Goal: Information Seeking & Learning: Learn about a topic

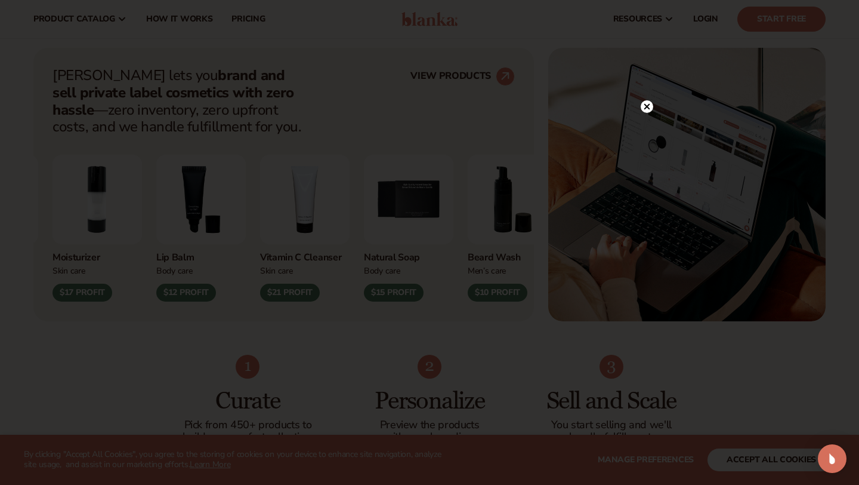
scroll to position [430, 0]
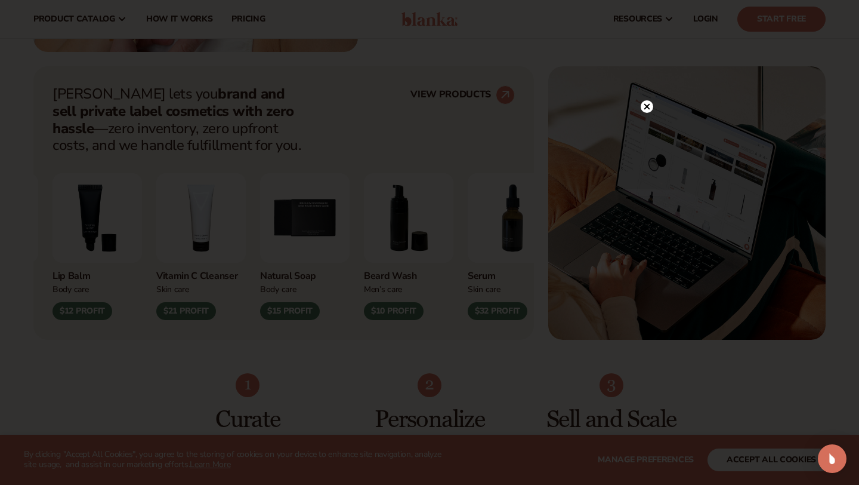
click at [649, 106] on circle at bounding box center [647, 106] width 13 height 13
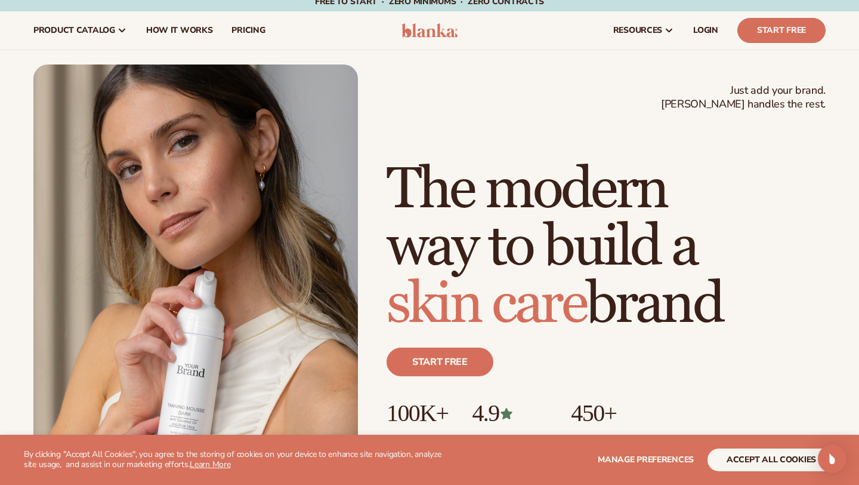
scroll to position [0, 0]
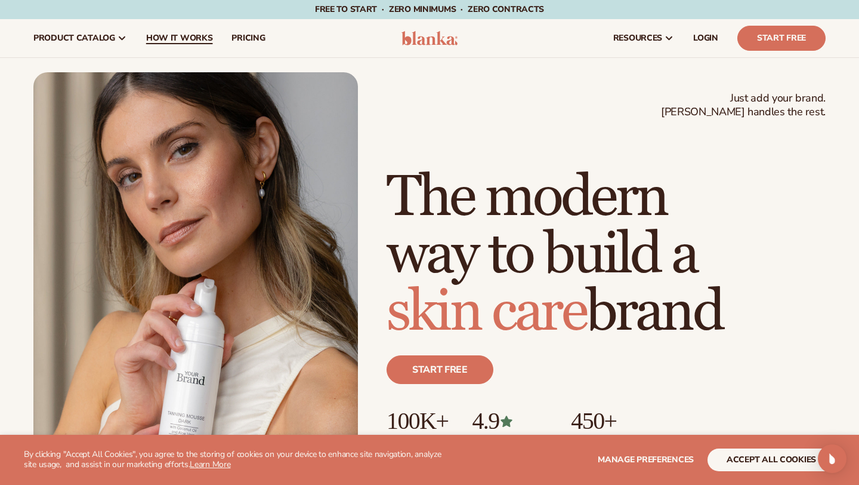
click at [169, 38] on span "How It Works" at bounding box center [179, 38] width 67 height 10
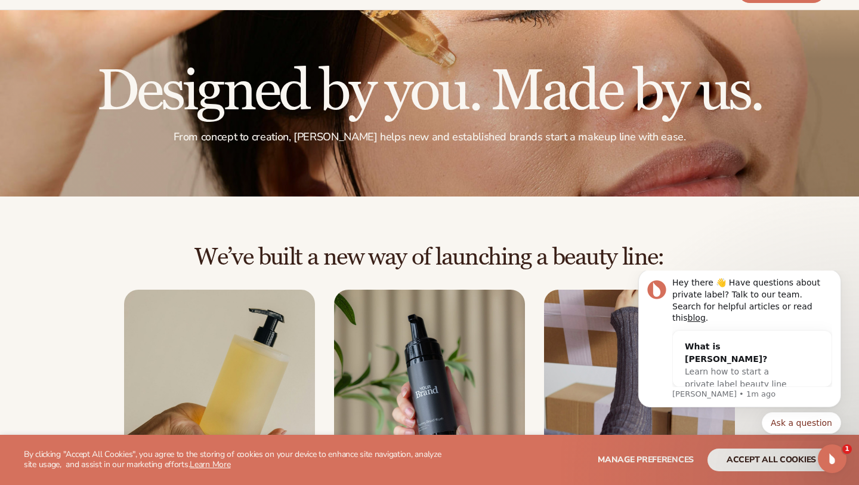
click at [720, 217] on div "We’ve built a new way of launching a beauty line: Choose from 450+ private-labe…" at bounding box center [429, 396] width 859 height 400
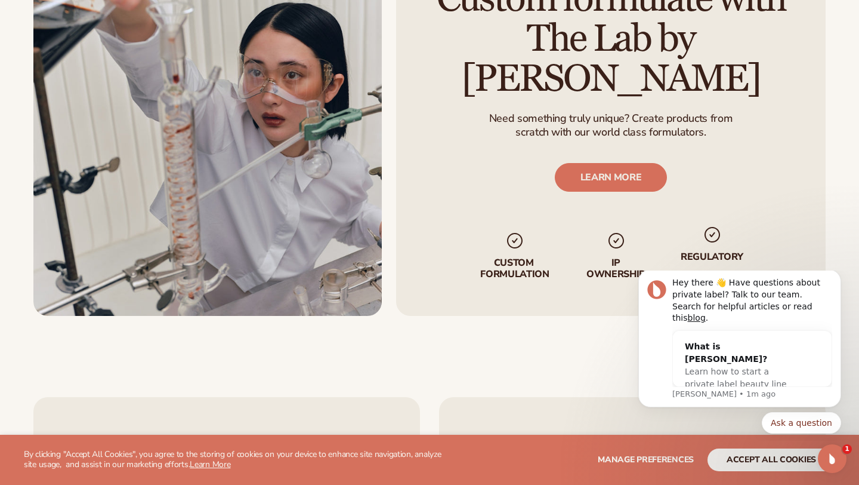
scroll to position [2053, 0]
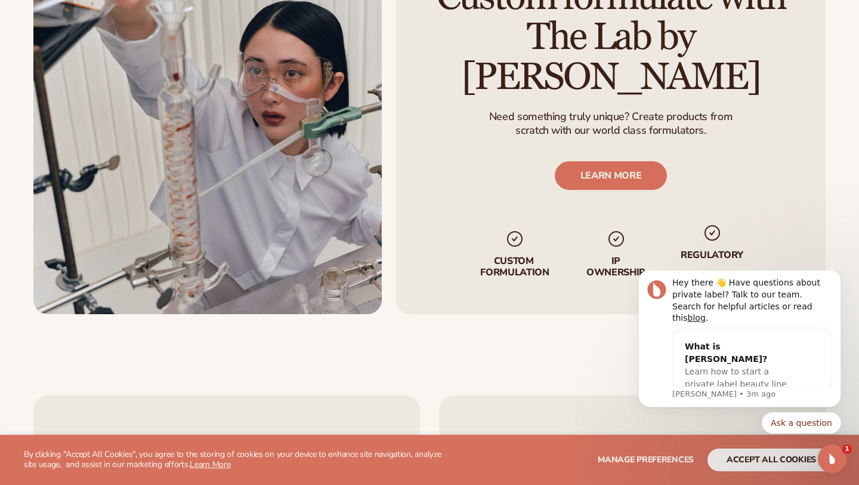
click at [452, 156] on div "Custom formulate with The Lab by Blanka Need something truly unique? Create pro…" at bounding box center [611, 130] width 430 height 366
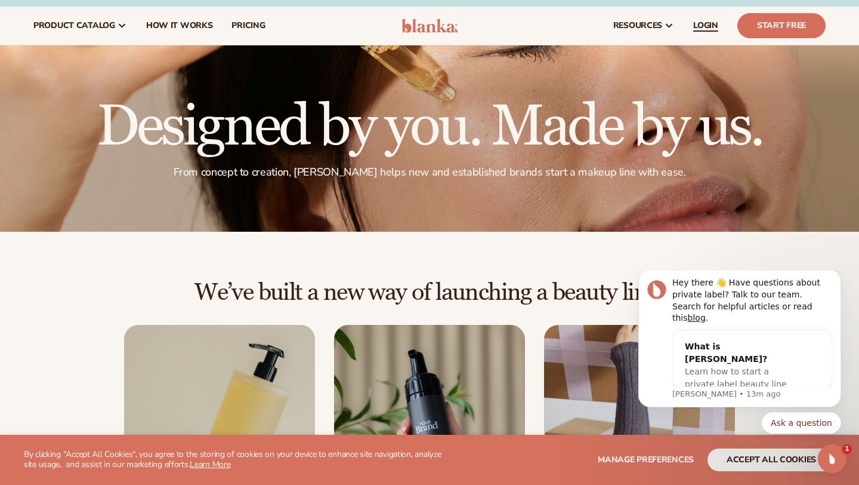
scroll to position [0, 0]
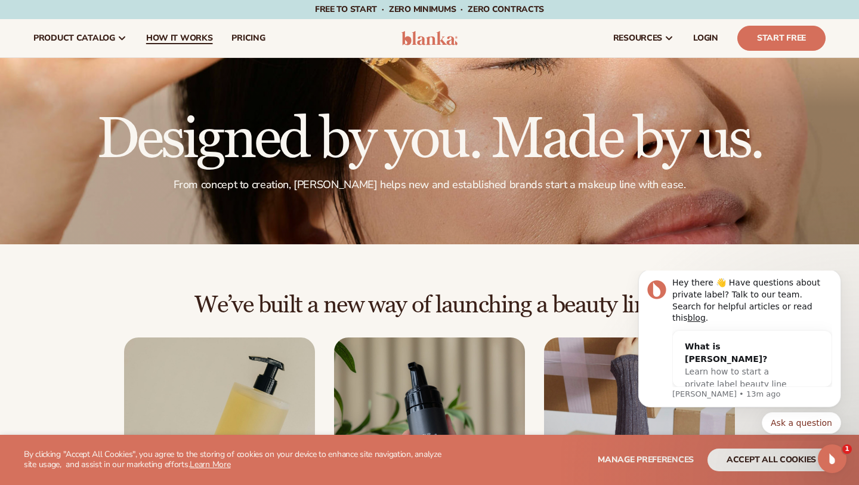
click at [184, 41] on span "How It Works" at bounding box center [179, 38] width 67 height 10
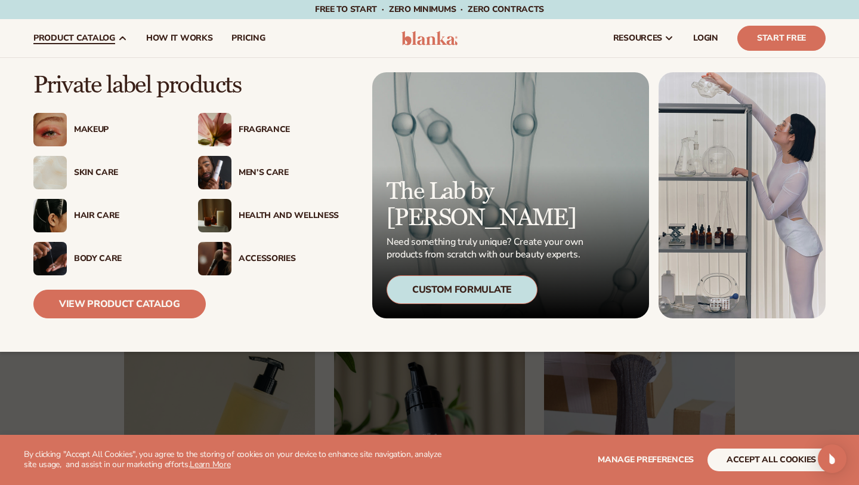
click at [110, 36] on span "product catalog" at bounding box center [74, 38] width 82 height 10
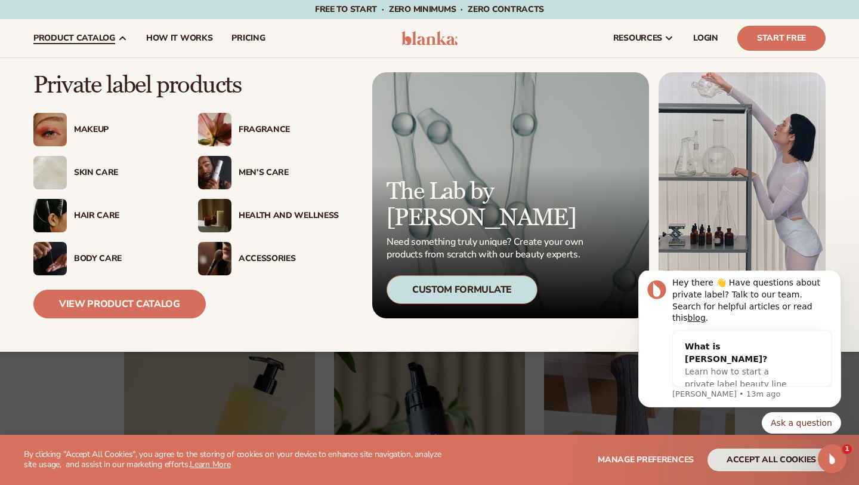
click at [88, 131] on div "Makeup" at bounding box center [124, 130] width 100 height 10
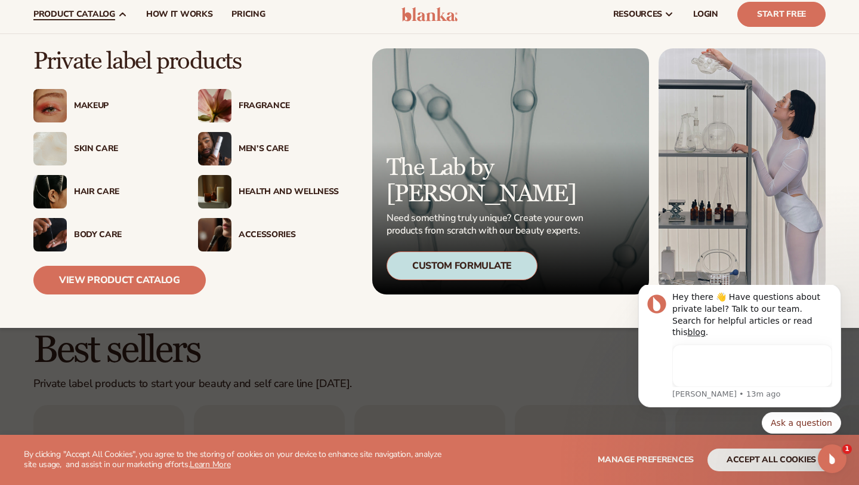
click at [112, 11] on span "product catalog" at bounding box center [74, 15] width 82 height 10
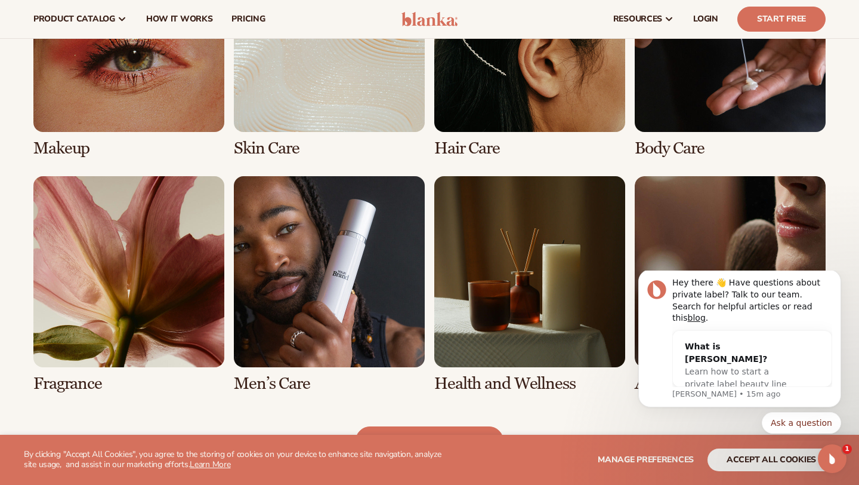
scroll to position [955, 0]
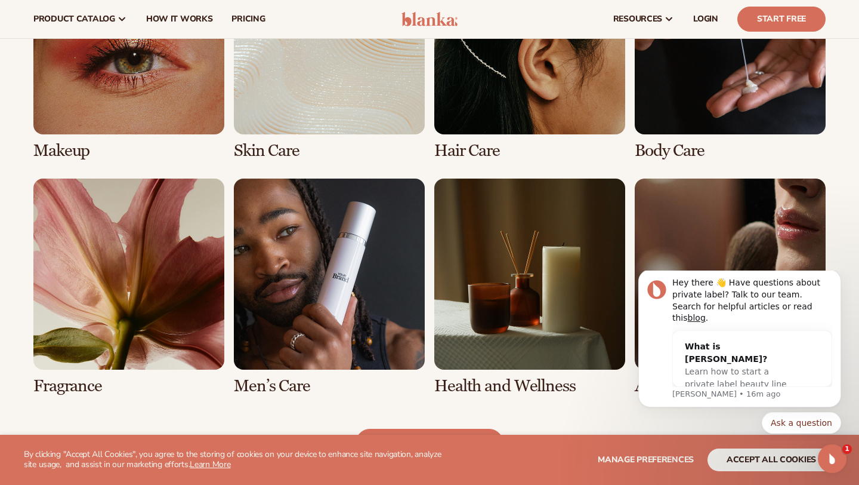
click at [837, 144] on div "Explore high-quality product formulas view full catalog Makeup Skin Care Hair C…" at bounding box center [429, 170] width 859 height 573
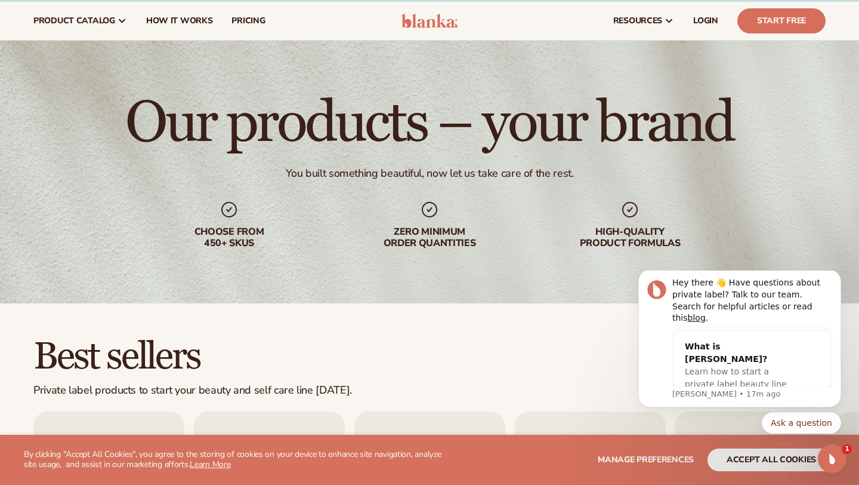
scroll to position [0, 0]
